Goal: Task Accomplishment & Management: Manage account settings

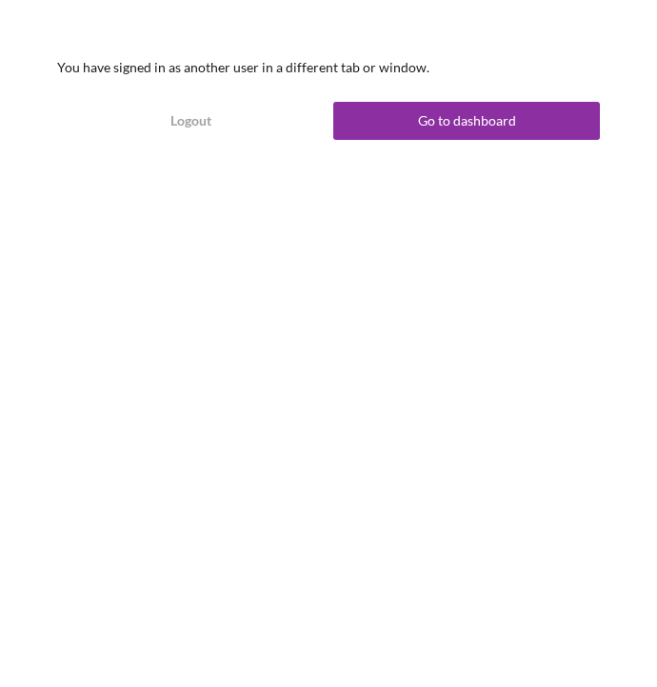
click at [426, 131] on div "Go to dashboard" at bounding box center [467, 121] width 98 height 38
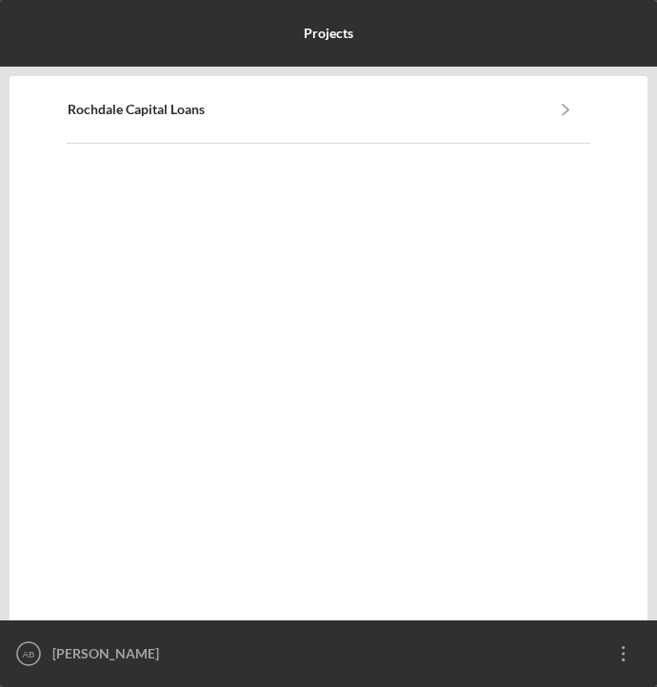
click at [30, 667] on icon "AB" at bounding box center [29, 654] width 38 height 48
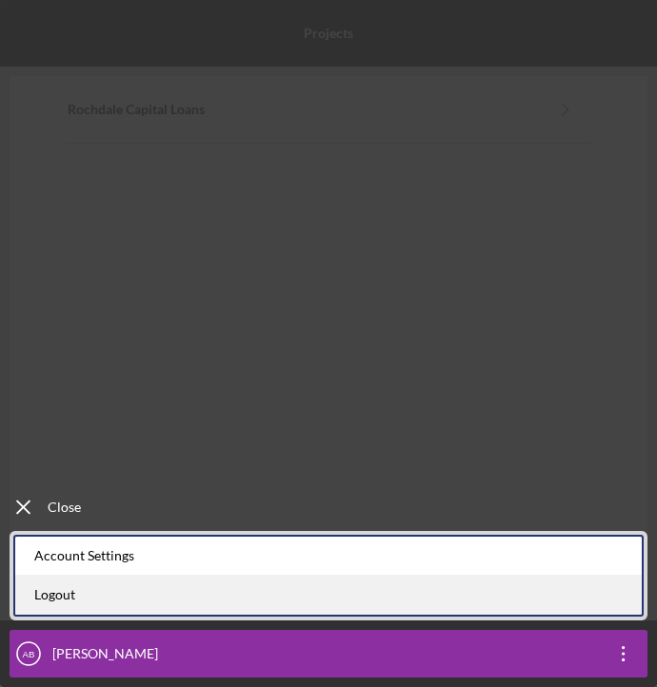
click at [101, 605] on link "Logout" at bounding box center [328, 595] width 626 height 39
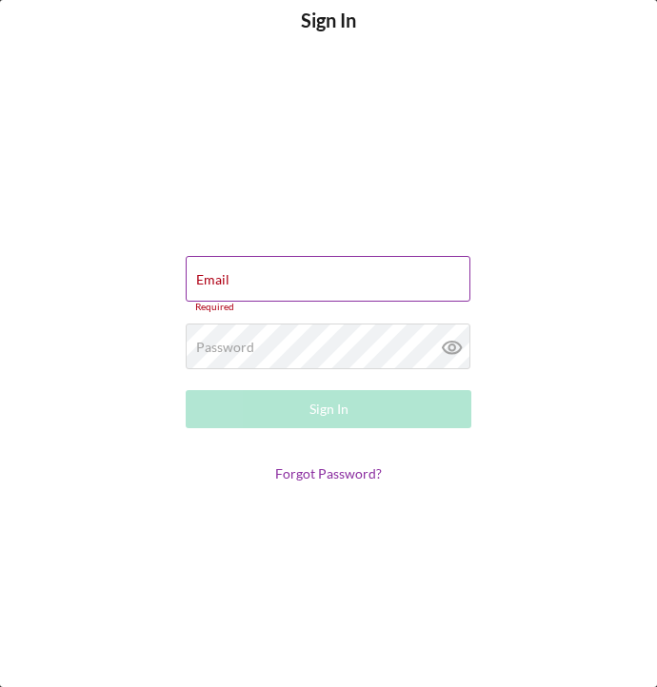
click at [288, 280] on div "Email Required" at bounding box center [329, 284] width 286 height 57
click at [359, 282] on input "Email" at bounding box center [328, 279] width 285 height 46
paste input "[PERSON_NAME][EMAIL_ADDRESS][DOMAIN_NAME]"
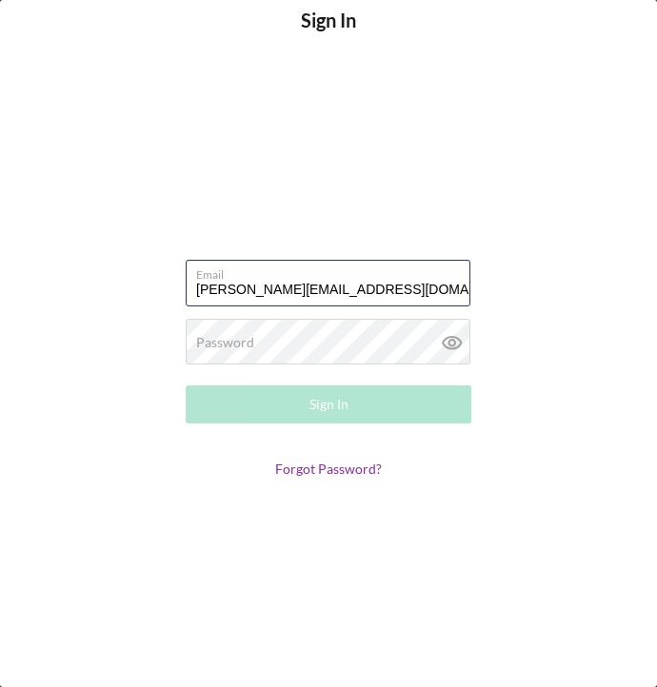
type input "[PERSON_NAME][EMAIL_ADDRESS][DOMAIN_NAME]"
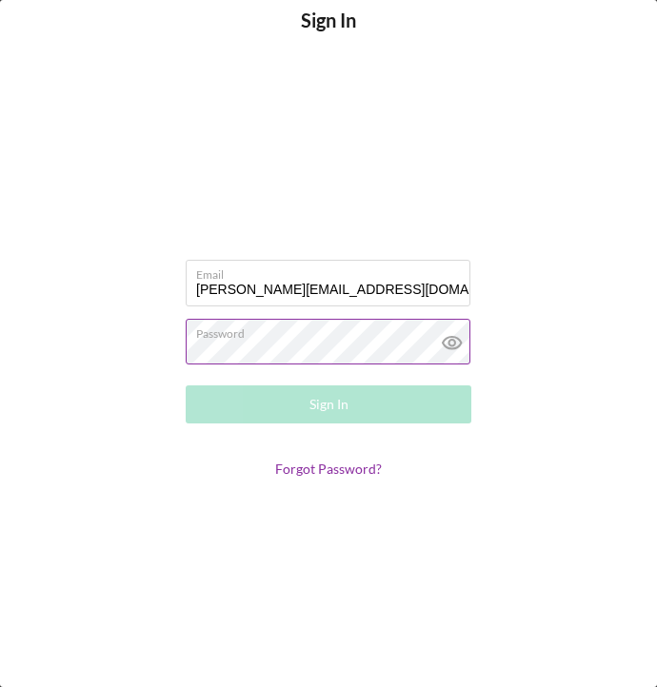
click at [335, 344] on div "Password Required" at bounding box center [329, 343] width 286 height 48
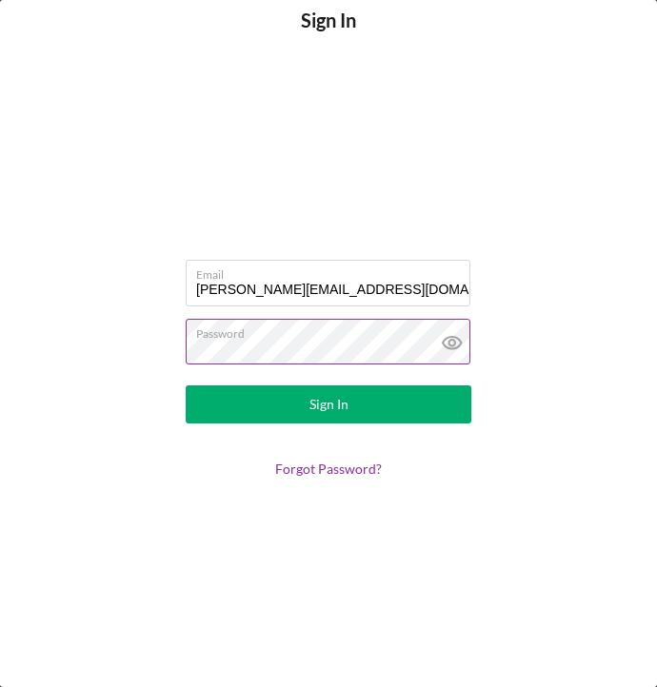
click at [328, 405] on button "Sign In" at bounding box center [329, 405] width 286 height 38
